Goal: Find contact information: Find contact information

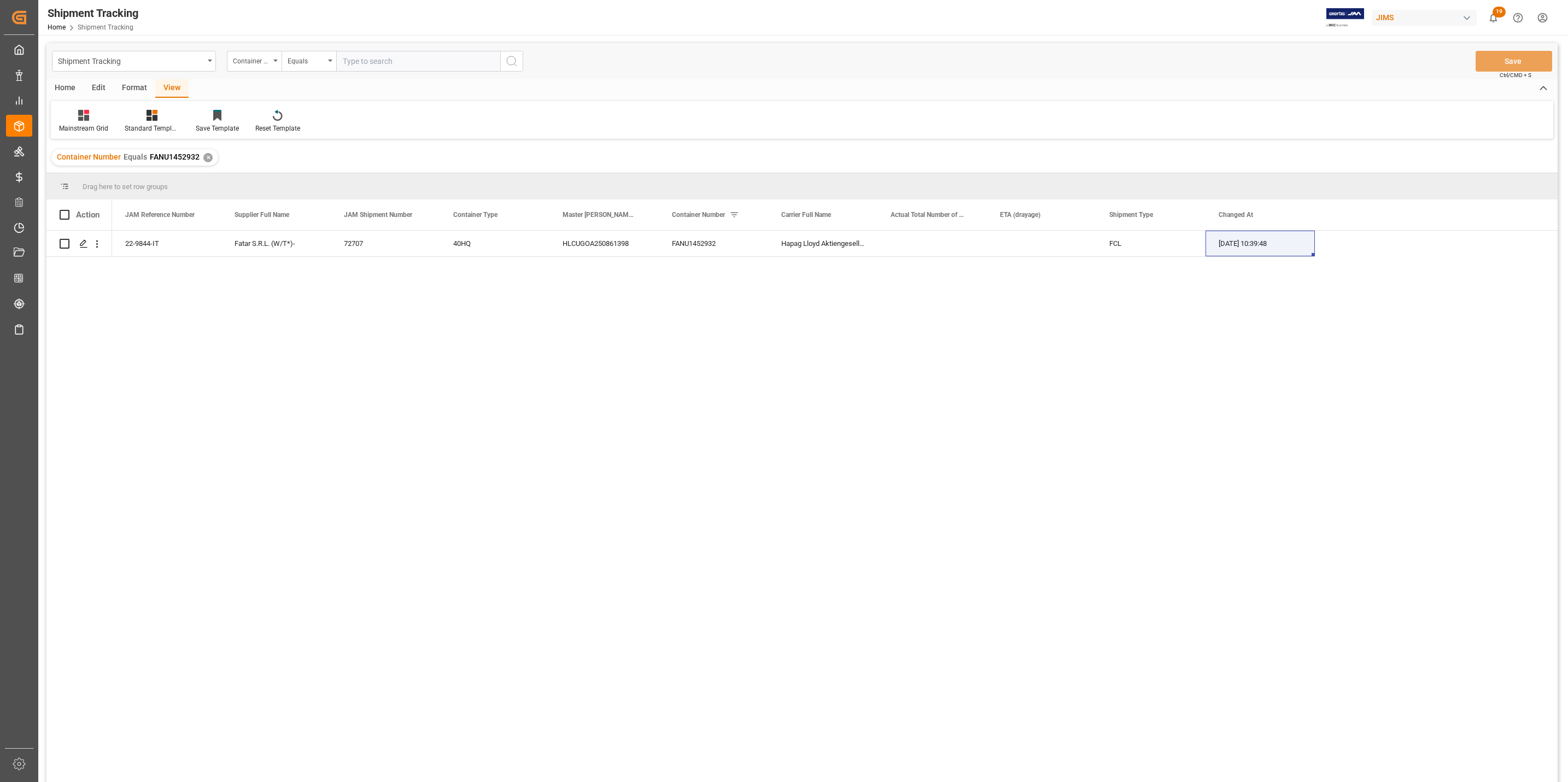
click at [578, 313] on div "Fatar S.R.L. (W/T*)- 72707 40HQ HLCUGOA250861398 FANU1452932 Hapag [PERSON_NAME…" at bounding box center [835, 510] width 1446 height 559
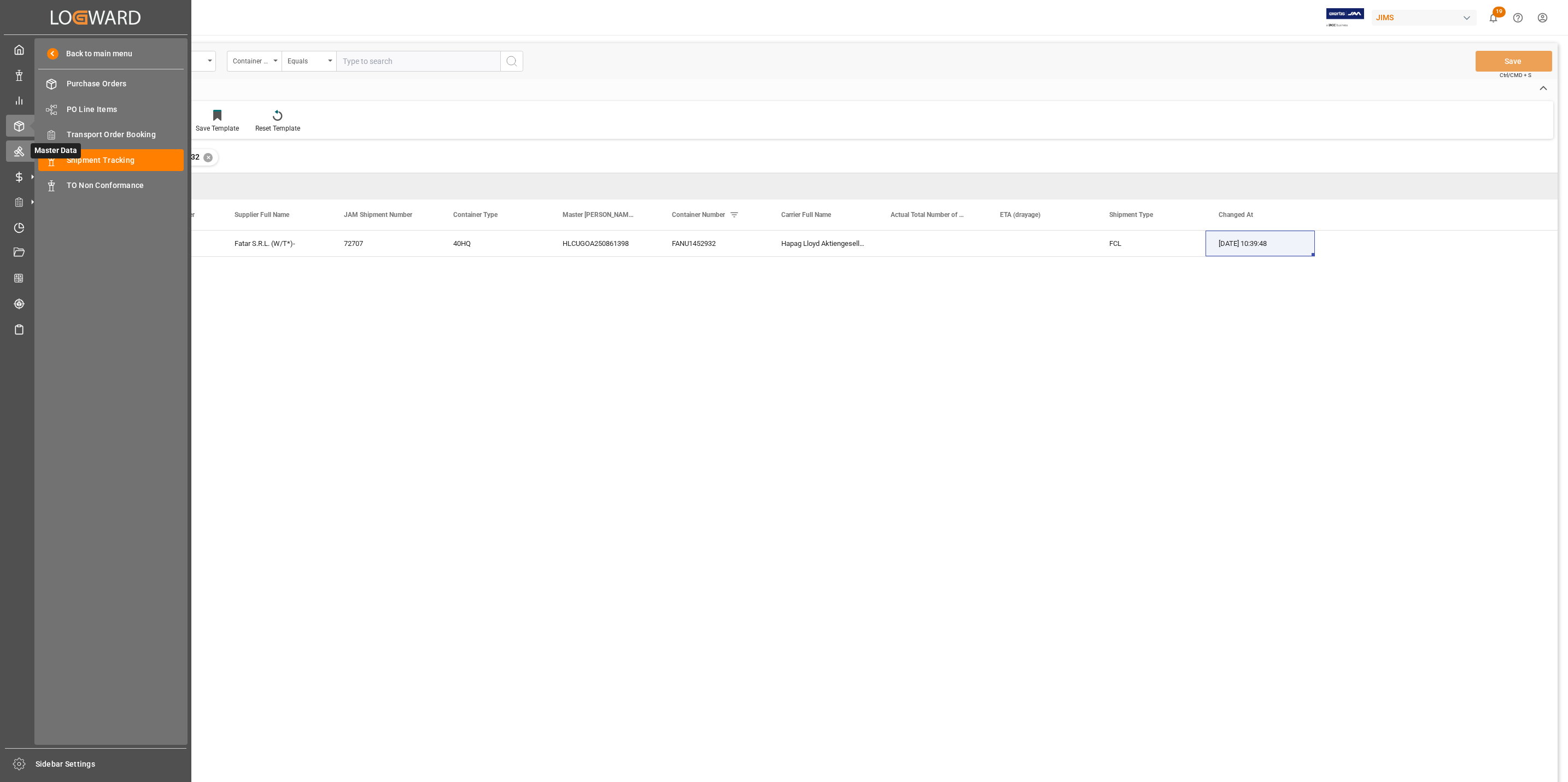
click at [19, 152] on icon at bounding box center [19, 152] width 10 height 10
click at [24, 158] on div "Master Data Master Data" at bounding box center [96, 151] width 180 height 21
click at [117, 187] on span "Carrier & FFs" at bounding box center [125, 186] width 117 height 12
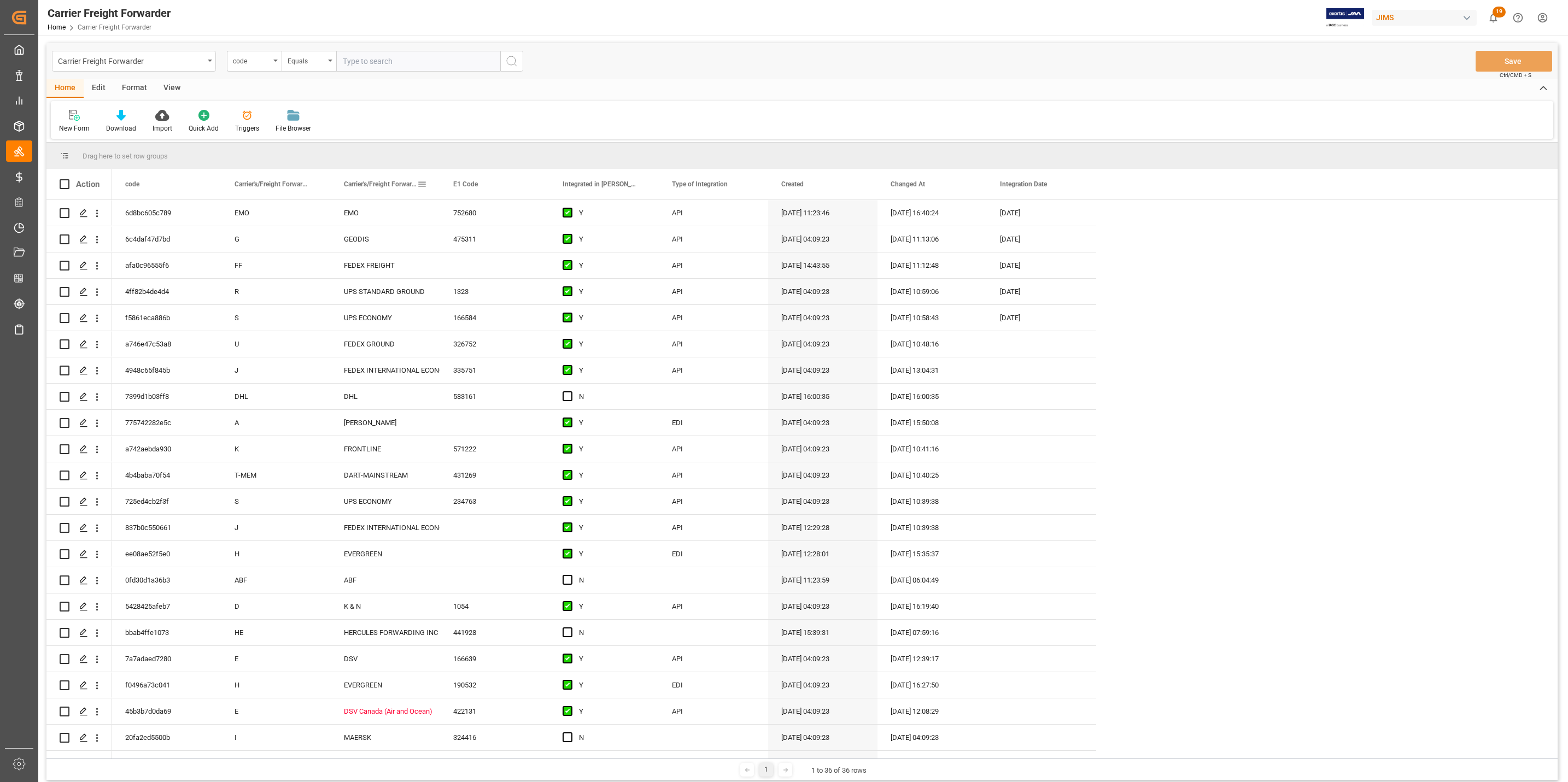
click at [416, 184] on span "Carrier's/Freight Forwarder's Name" at bounding box center [380, 184] width 73 height 8
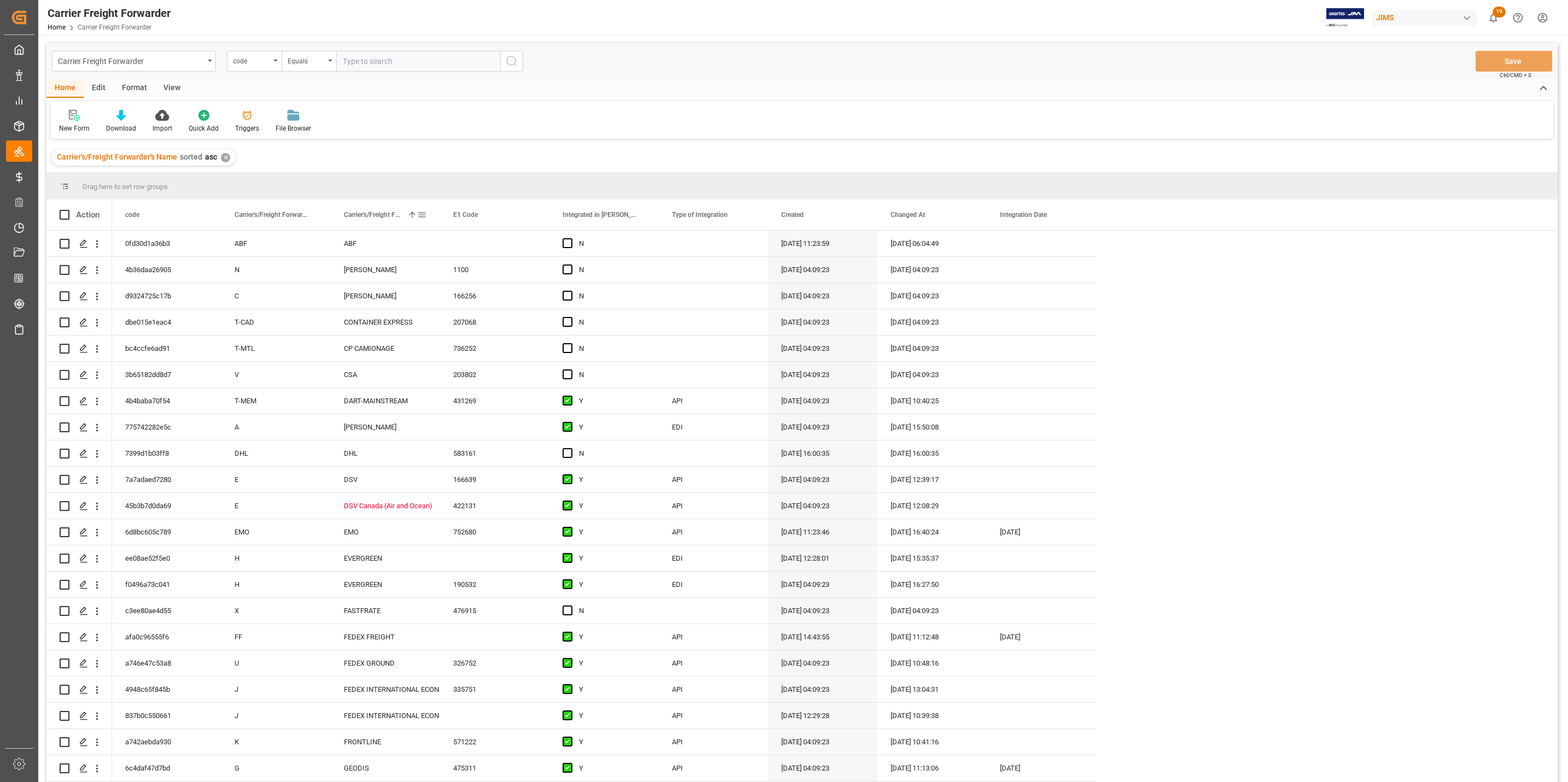
click at [422, 215] on span at bounding box center [422, 215] width 10 height 10
click at [518, 220] on span "filter" at bounding box center [523, 217] width 10 height 10
click at [516, 217] on span "columns" at bounding box center [513, 217] width 10 height 10
click at [464, 250] on input "Filter Columns Input" at bounding box center [480, 245] width 91 height 22
type input "ever"
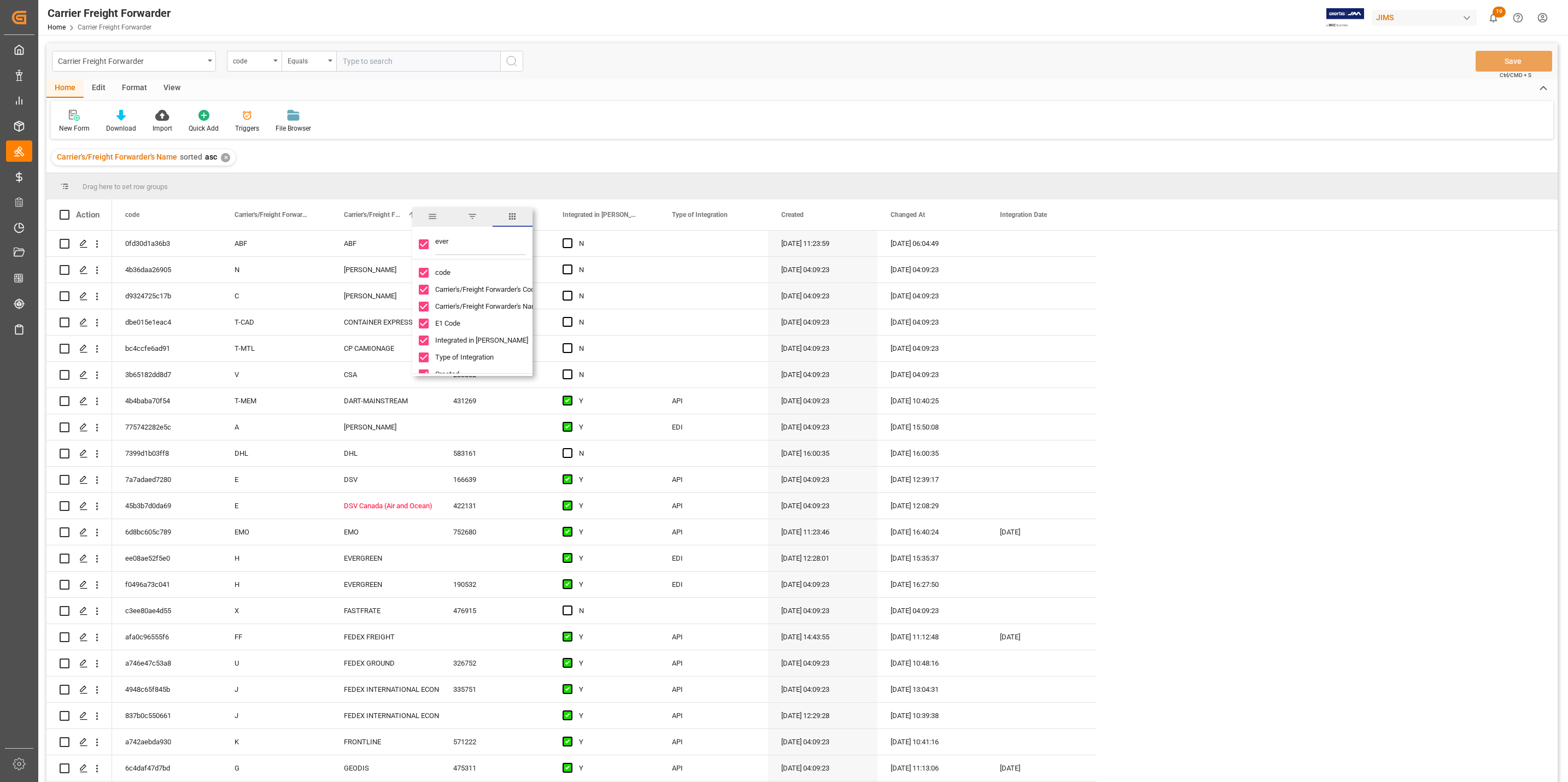
checkbox input "false"
click at [449, 180] on div "Drag here to set row groups" at bounding box center [802, 186] width 1511 height 26
click at [411, 206] on div "Carrier's/Freight Forwarder's Name 1" at bounding box center [380, 215] width 73 height 30
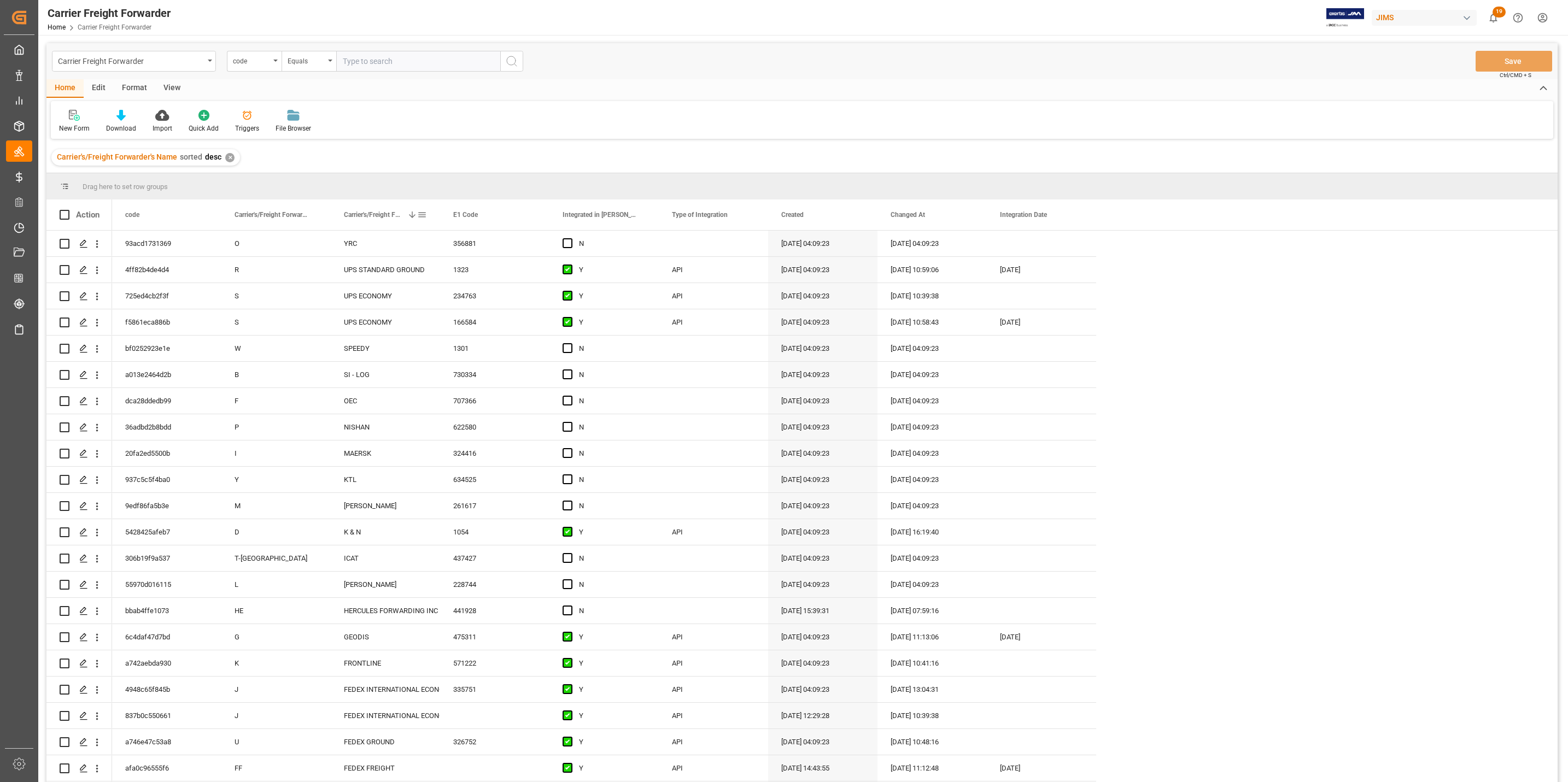
click at [427, 214] on div "Carrier's/Freight Forwarder's Name 1" at bounding box center [385, 215] width 110 height 30
click at [424, 214] on span at bounding box center [422, 215] width 10 height 10
click at [505, 230] on div at bounding box center [472, 244] width 121 height 30
click at [511, 215] on span "columns" at bounding box center [513, 217] width 10 height 10
click at [424, 220] on span at bounding box center [422, 215] width 10 height 10
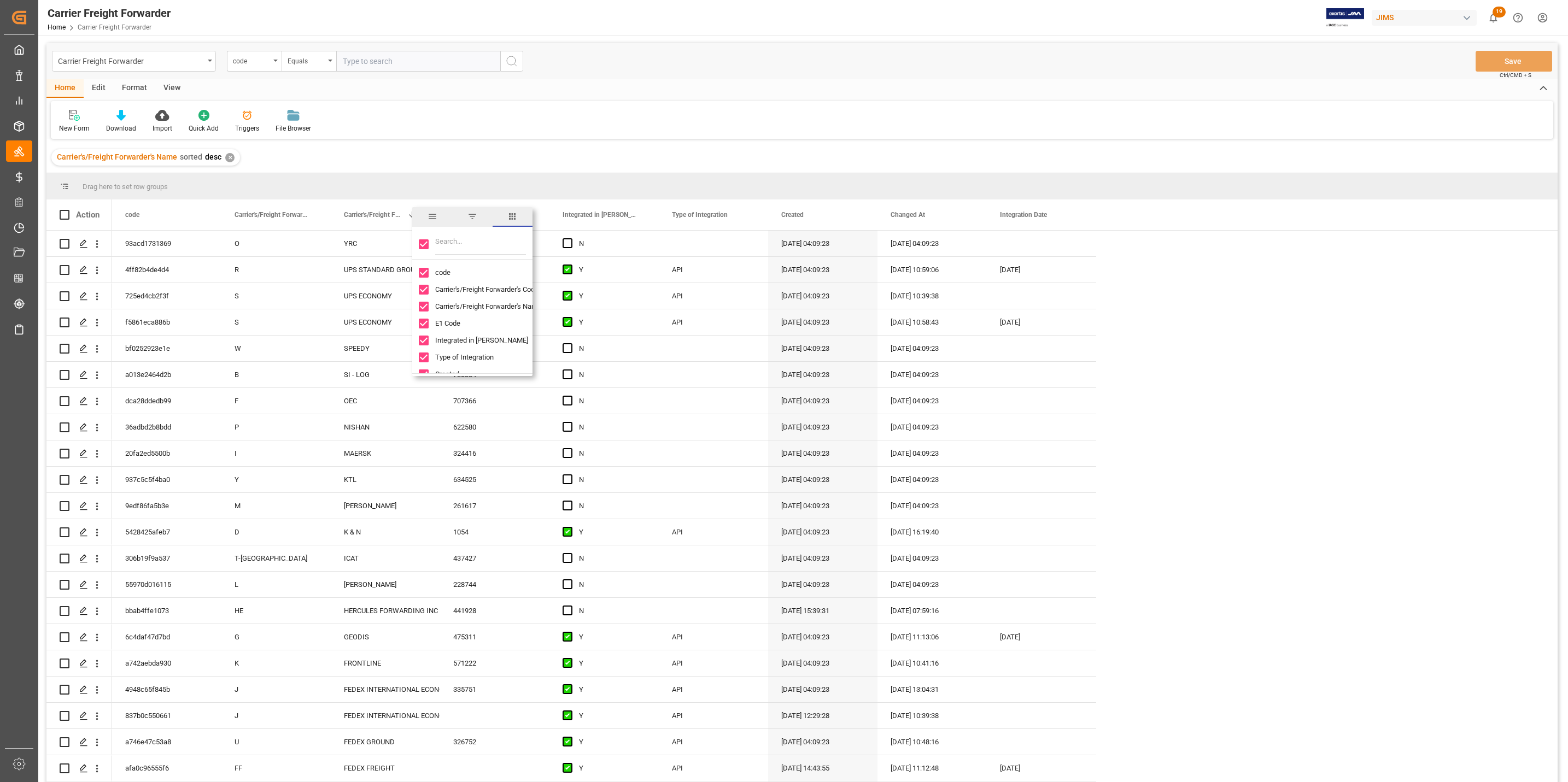
click at [479, 214] on span "filter" at bounding box center [472, 217] width 40 height 19
click at [435, 215] on span "general" at bounding box center [432, 217] width 10 height 10
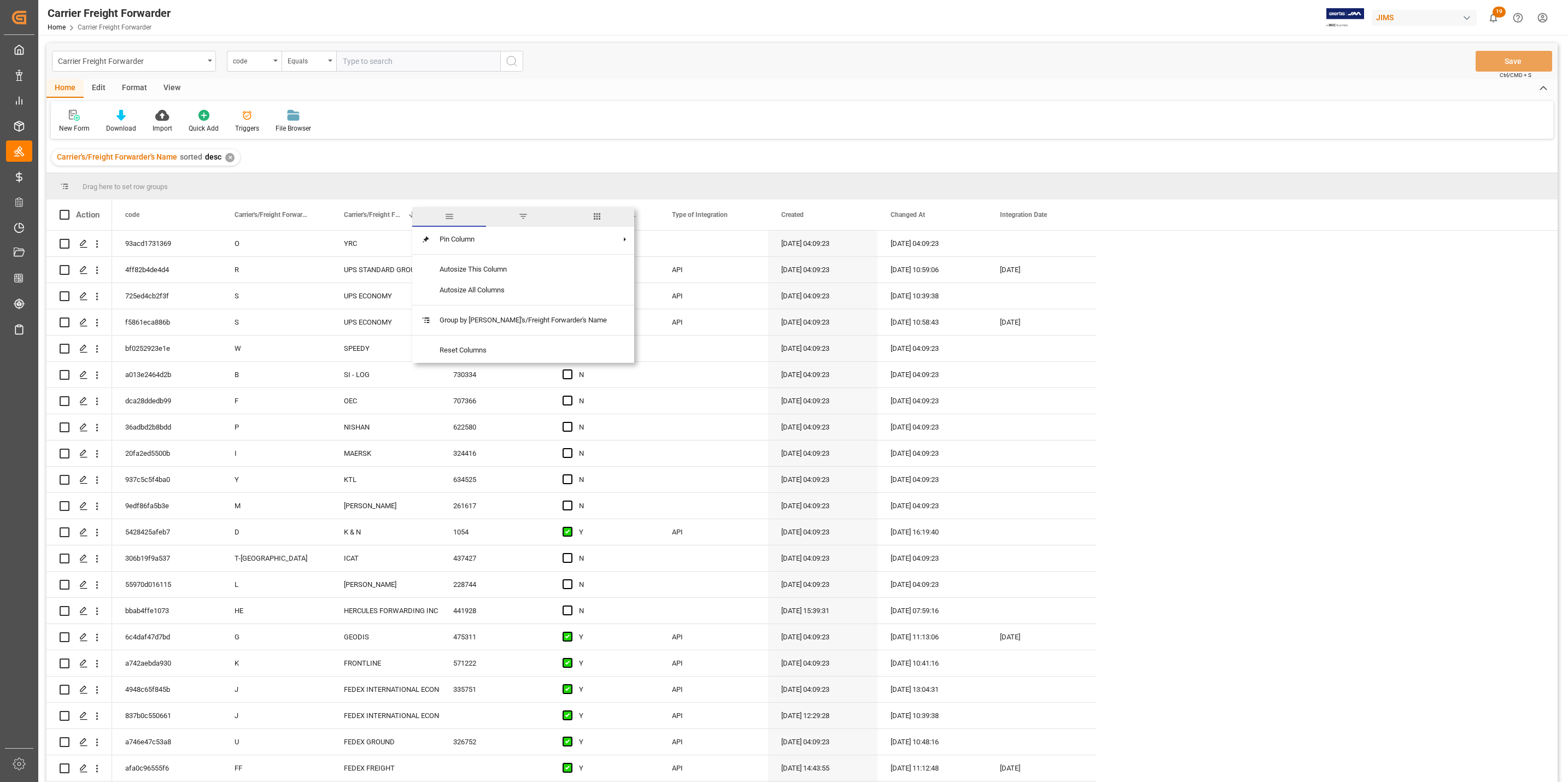
click at [576, 210] on span "columns" at bounding box center [597, 217] width 74 height 19
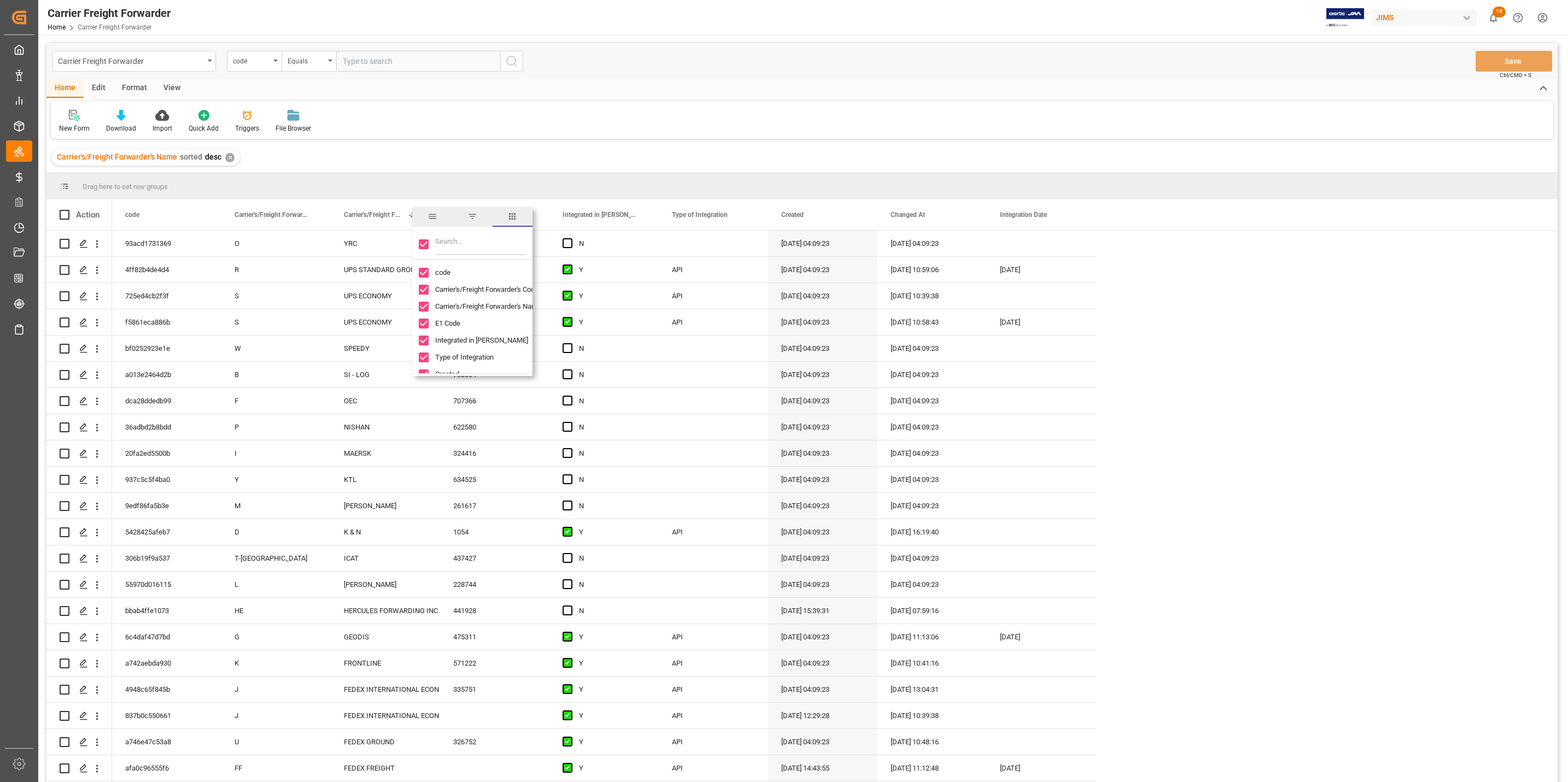
click at [482, 246] on input "Filter Columns Input" at bounding box center [480, 245] width 91 height 22
type input "ever"
checkbox input "false"
click at [504, 152] on div "Carrier's/Freight Forwarder's Name sorted desc ✕" at bounding box center [802, 158] width 1511 height 30
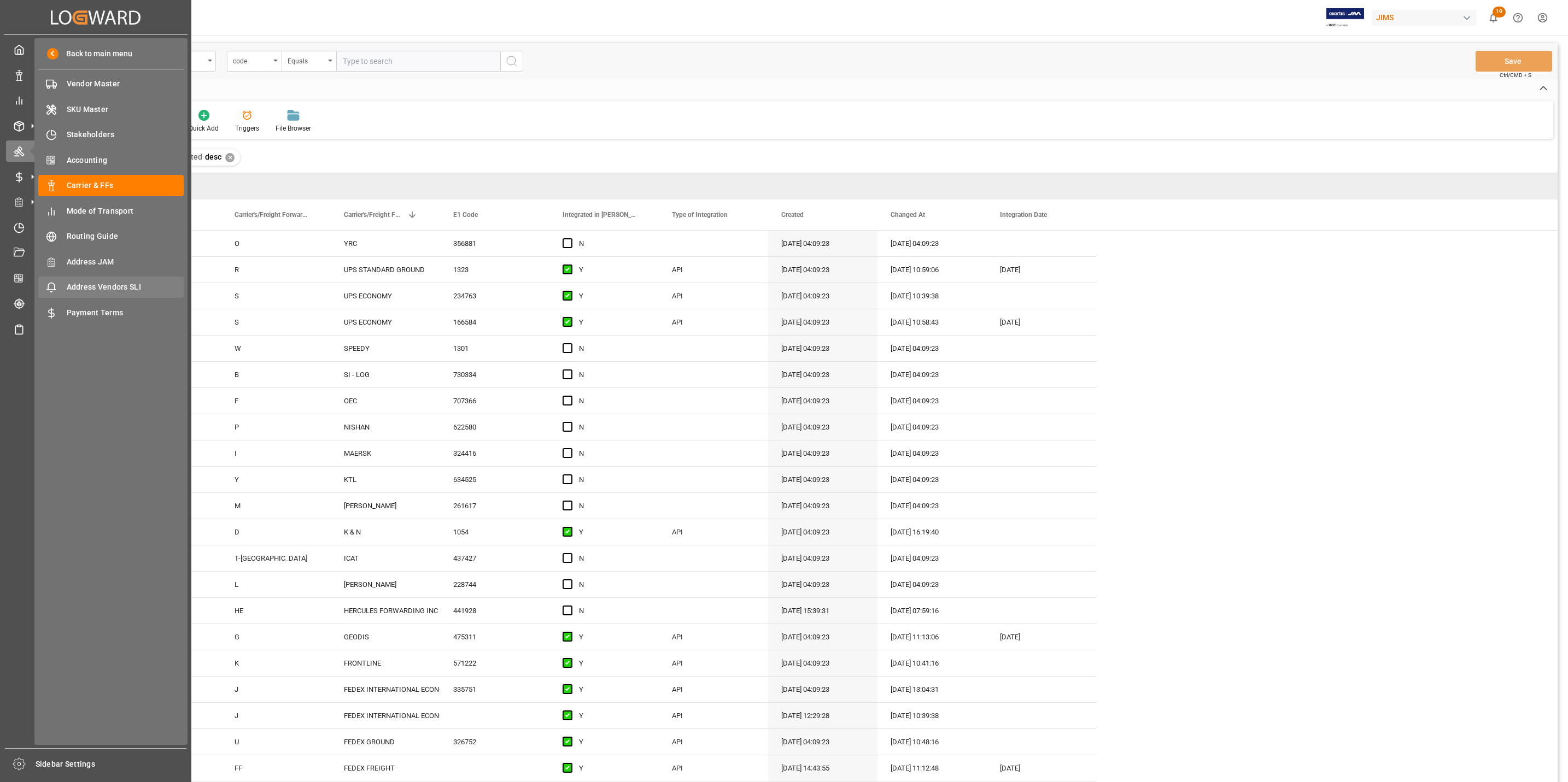
click at [124, 293] on span "Address Vendors SLI" at bounding box center [125, 287] width 117 height 12
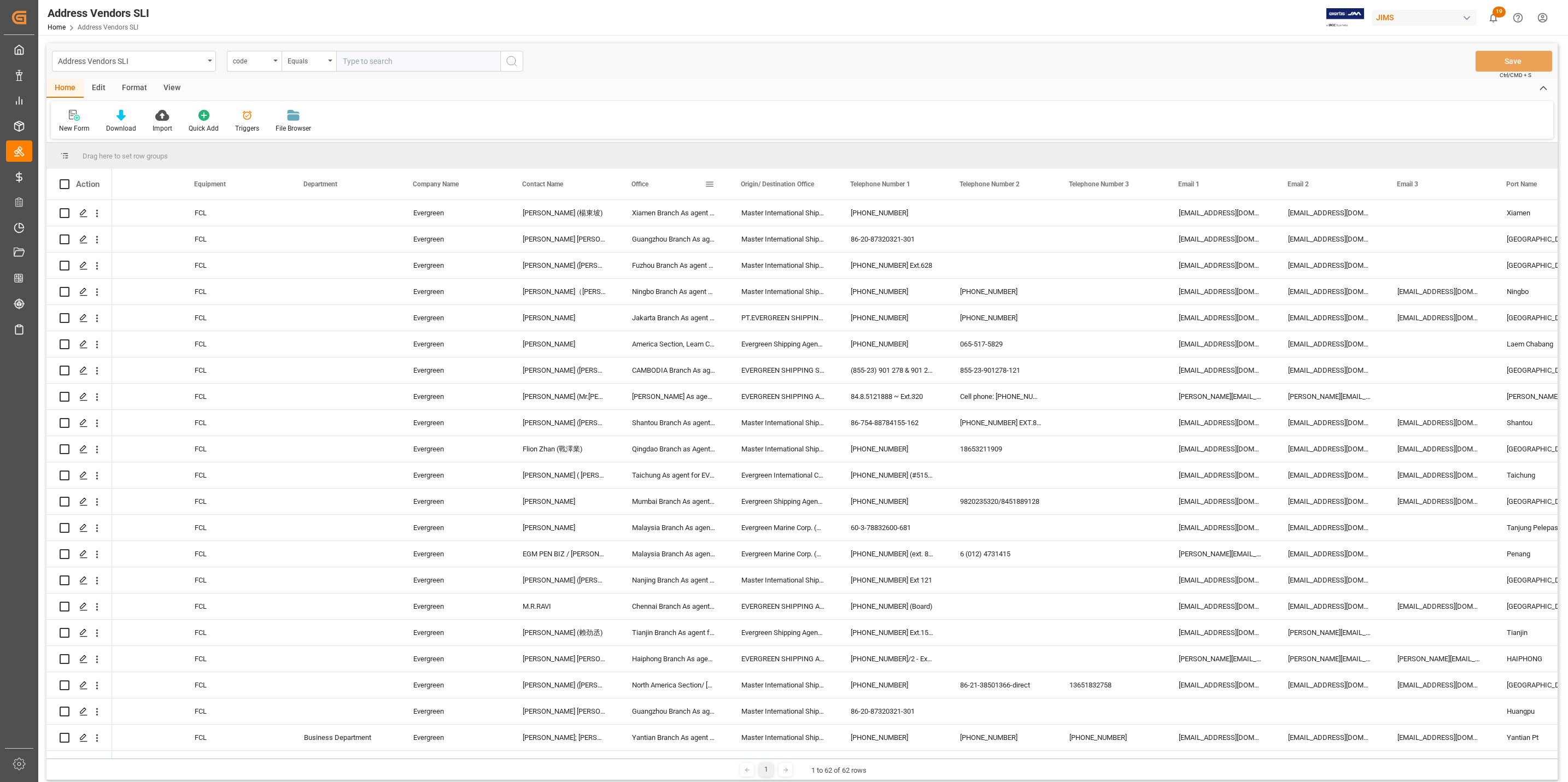
click at [717, 186] on div "Office" at bounding box center [673, 184] width 110 height 30
click at [707, 182] on span at bounding box center [710, 184] width 10 height 10
click at [796, 189] on span "columns" at bounding box center [800, 186] width 10 height 10
click at [712, 190] on div "Office" at bounding box center [673, 184] width 83 height 30
click at [709, 189] on span at bounding box center [710, 184] width 10 height 10
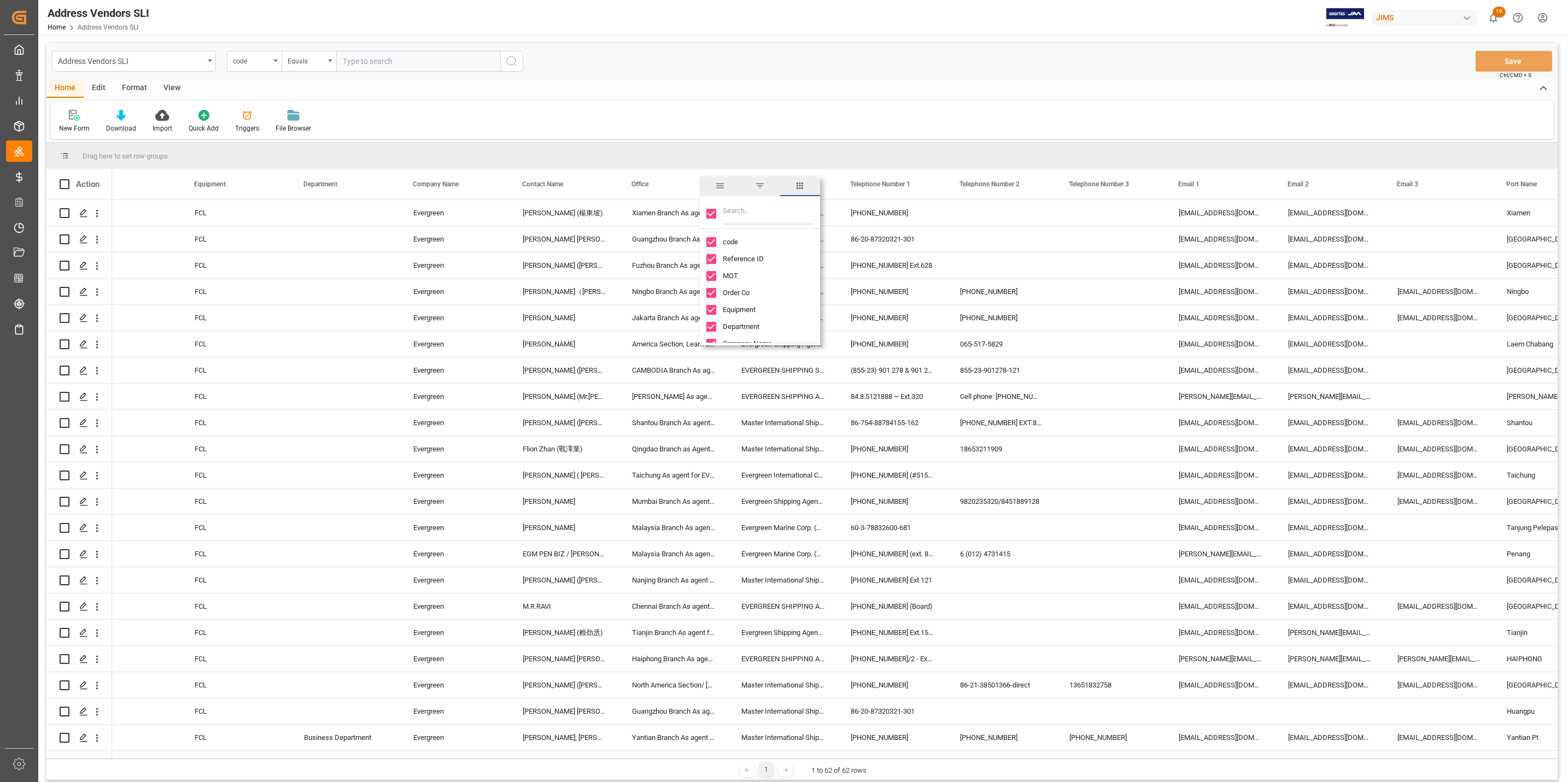
click at [761, 190] on span "filter" at bounding box center [760, 186] width 10 height 10
click at [803, 185] on span "columns" at bounding box center [800, 186] width 10 height 10
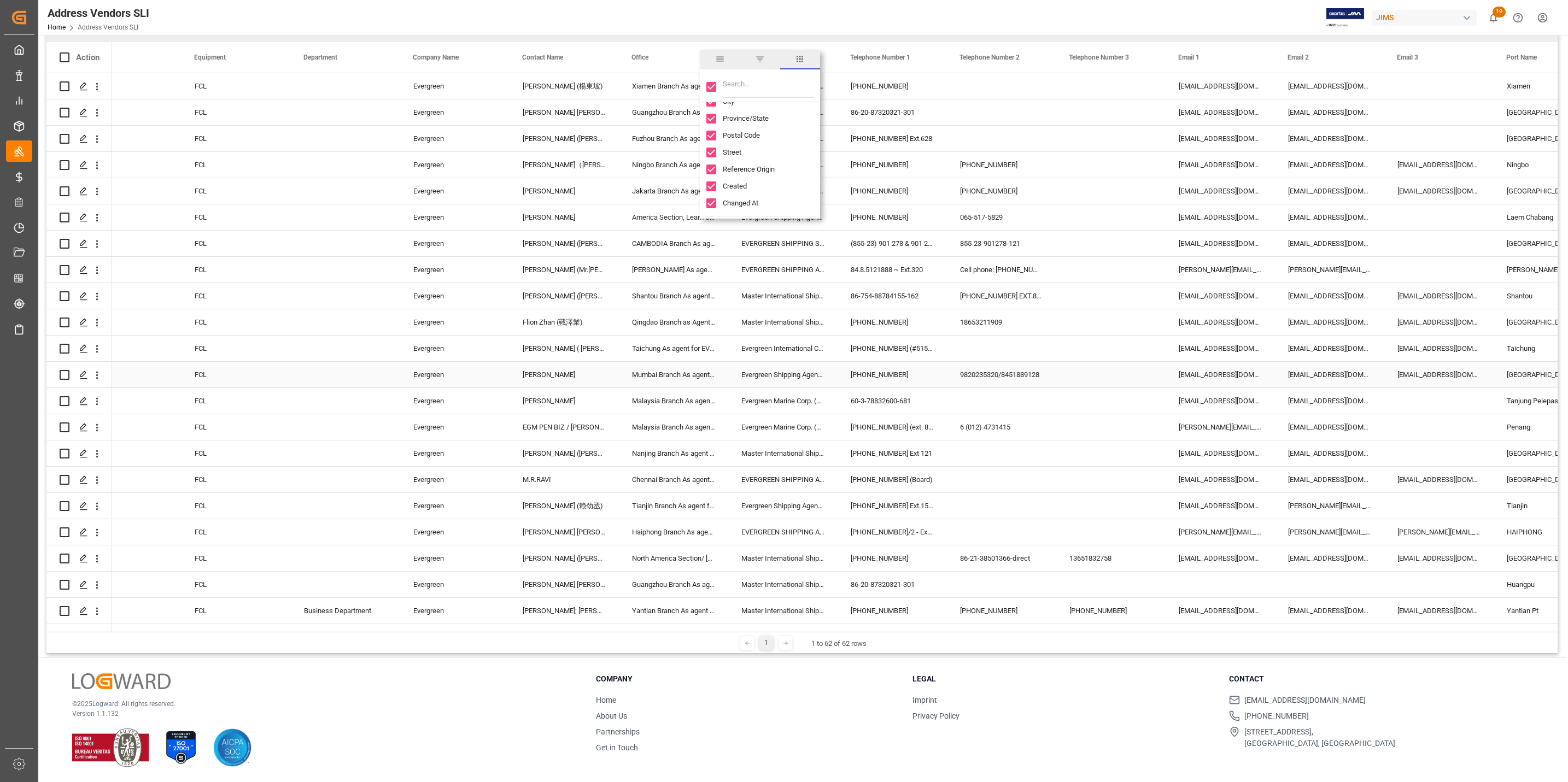
click at [671, 373] on div "Mumbai Branch As agent for Evergreen Line" at bounding box center [674, 375] width 110 height 26
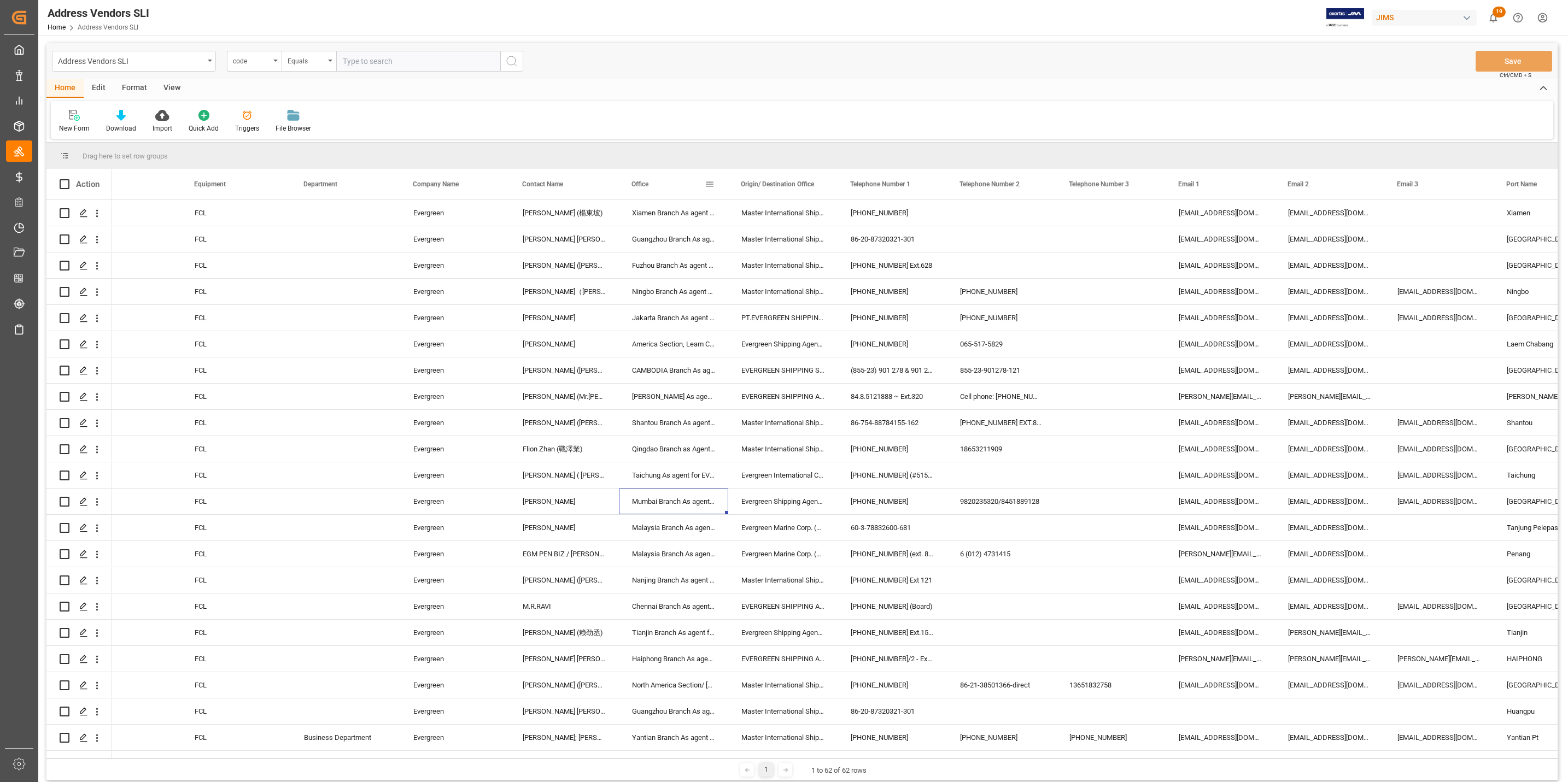
click at [713, 185] on span at bounding box center [710, 184] width 10 height 10
click at [760, 185] on span "filter" at bounding box center [760, 186] width 10 height 10
type input "ningbo"
click at [764, 276] on button "Apply" at bounding box center [774, 277] width 20 height 11
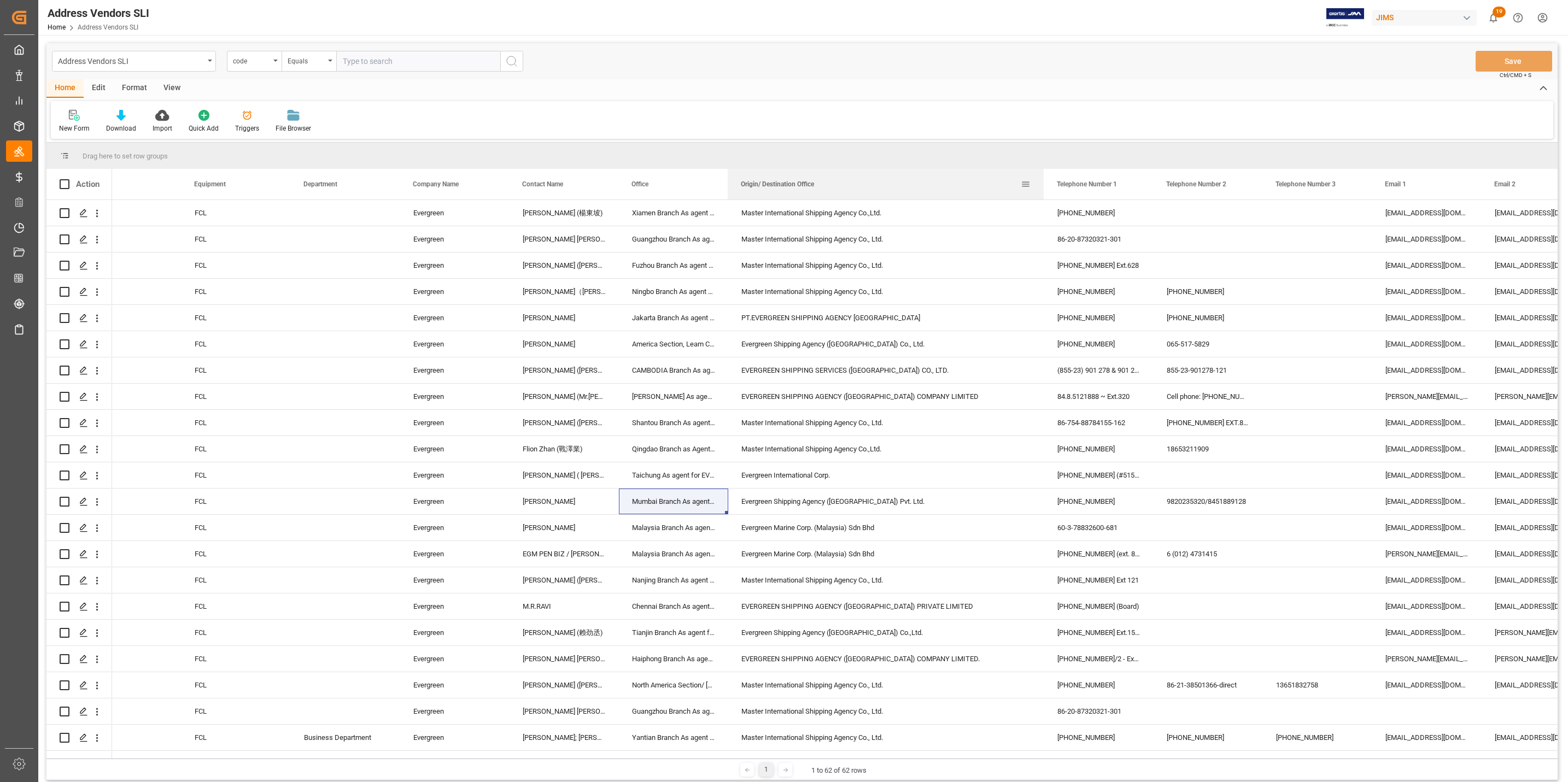
drag, startPoint x: 835, startPoint y: 180, endPoint x: 1043, endPoint y: 190, distance: 208.2
click at [1043, 190] on div at bounding box center [1043, 184] width 4 height 30
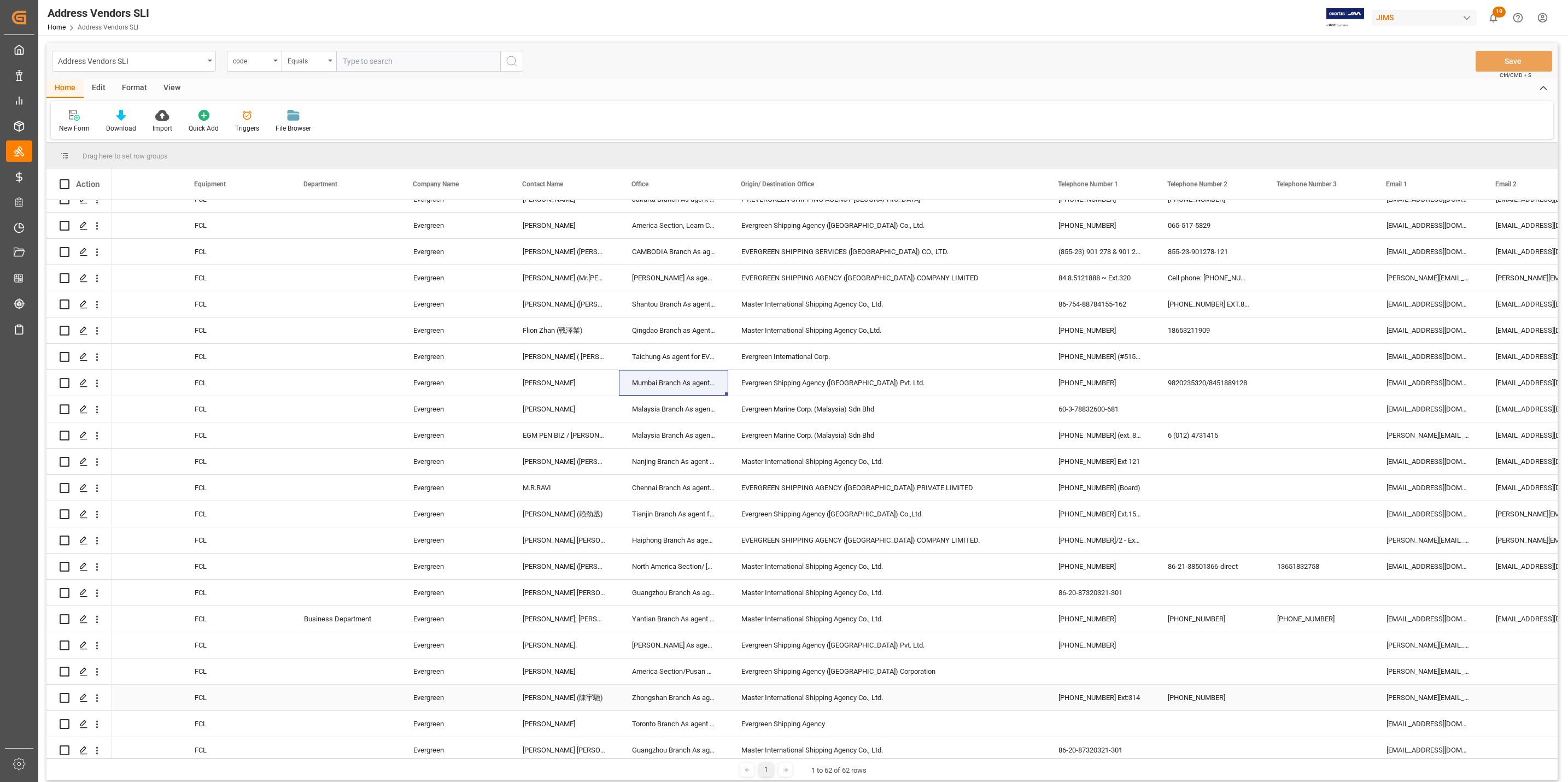
scroll to position [91, 0]
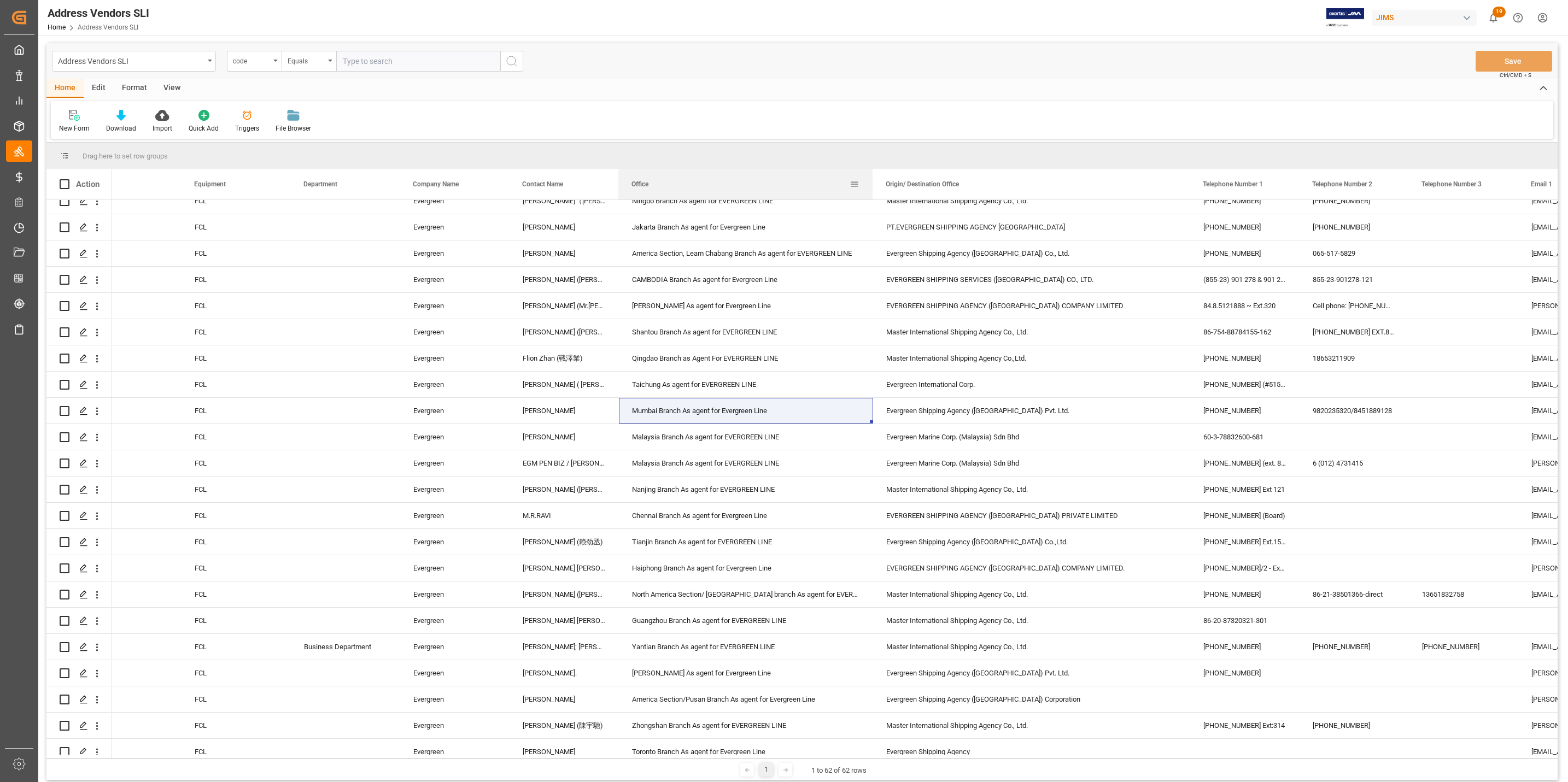
drag, startPoint x: 742, startPoint y: 182, endPoint x: 870, endPoint y: 180, distance: 128.0
click at [870, 180] on div at bounding box center [872, 184] width 4 height 30
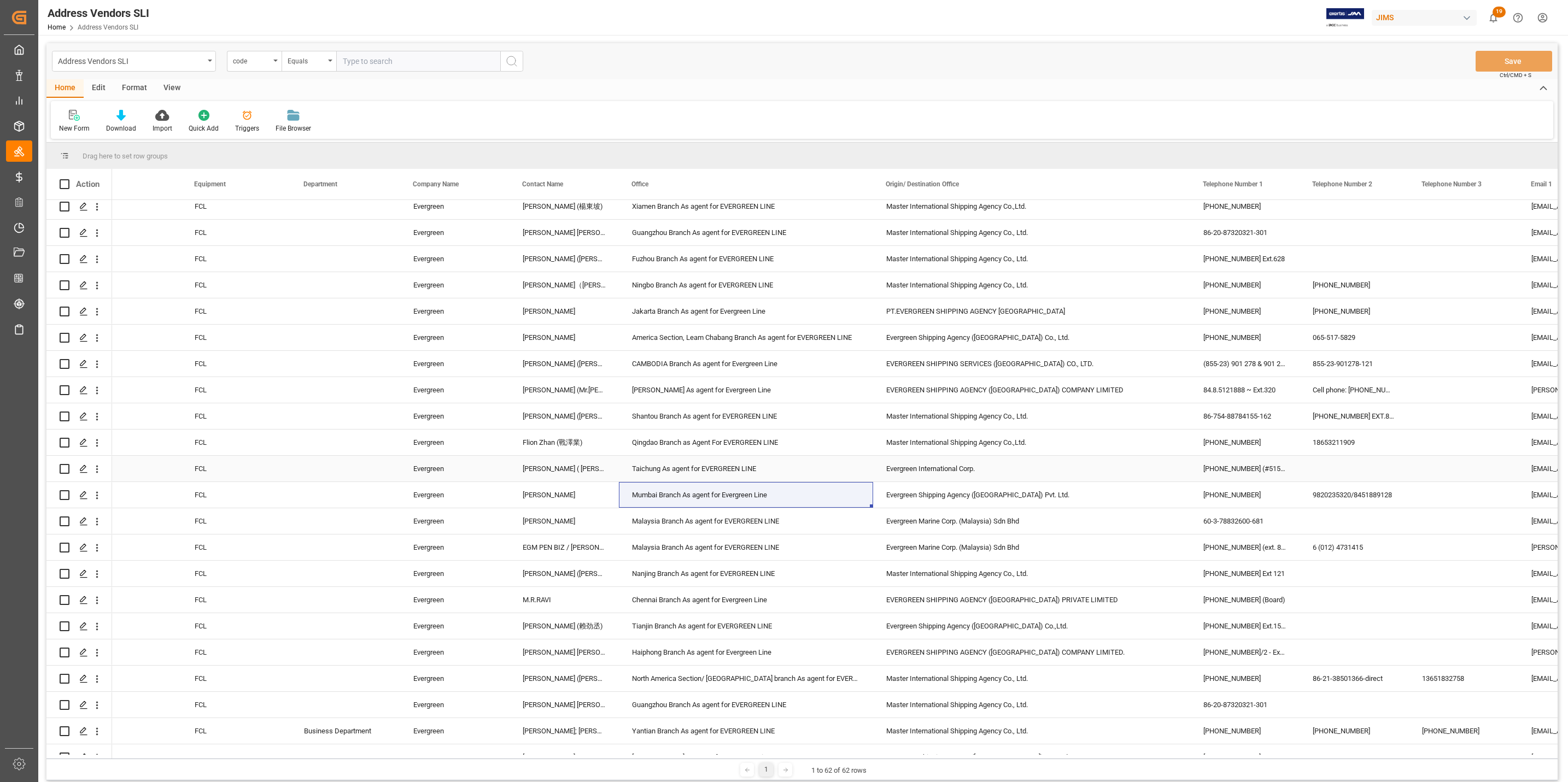
scroll to position [0, 0]
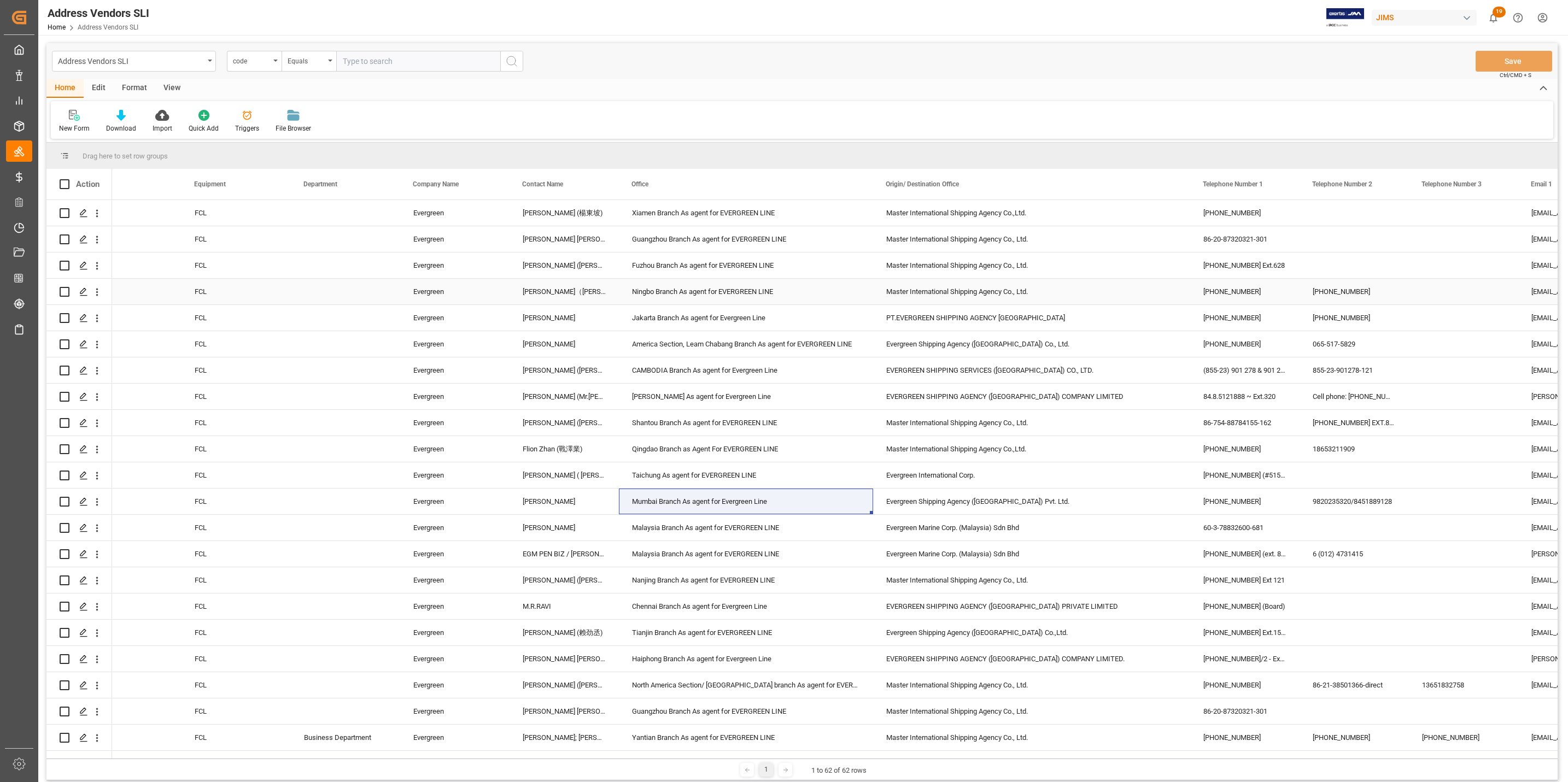
click at [728, 298] on div "Ningbo Branch As agent for EVERGREEN LINE" at bounding box center [746, 292] width 254 height 26
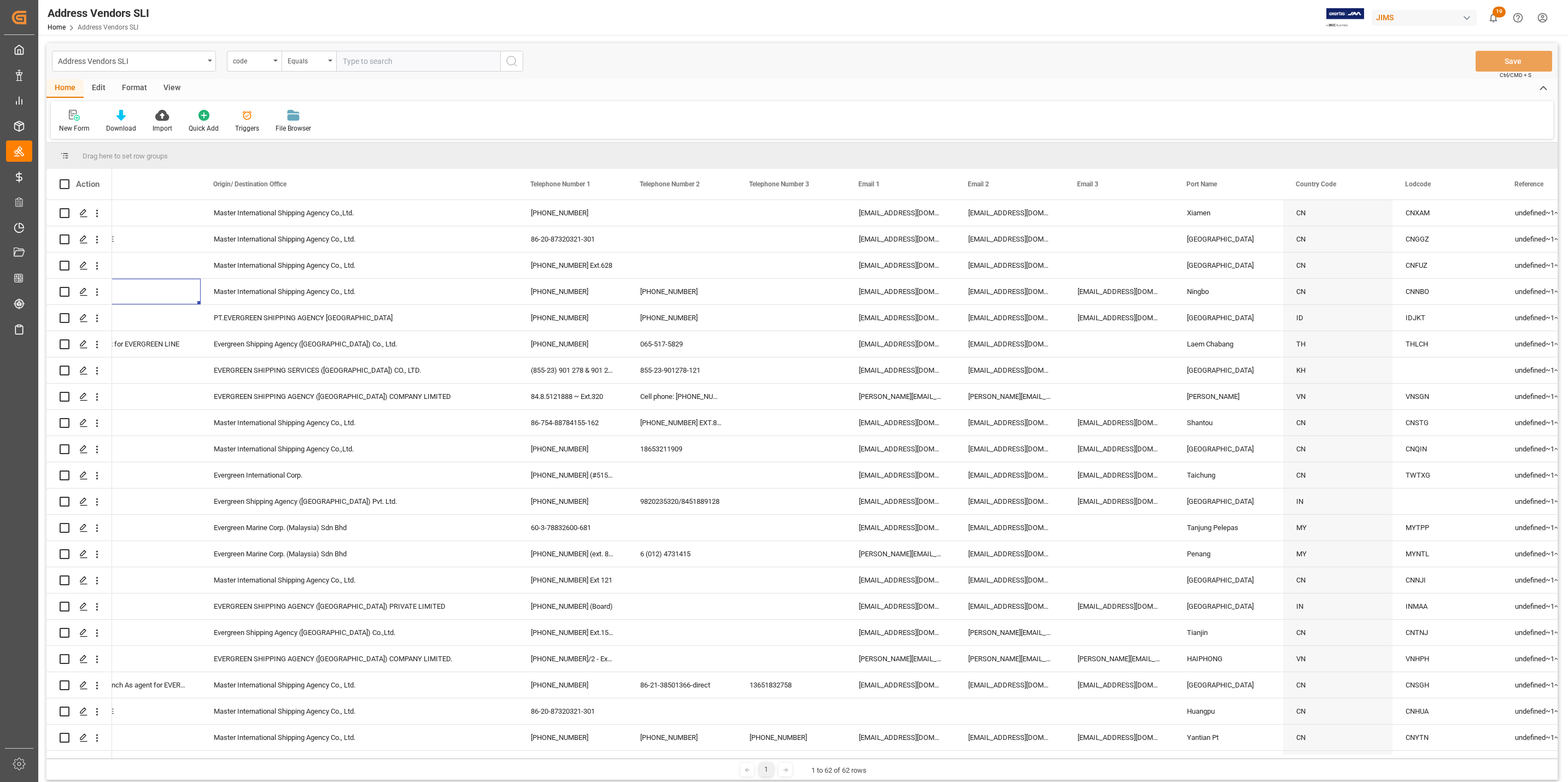
scroll to position [0, 1040]
